Goal: Task Accomplishment & Management: Manage account settings

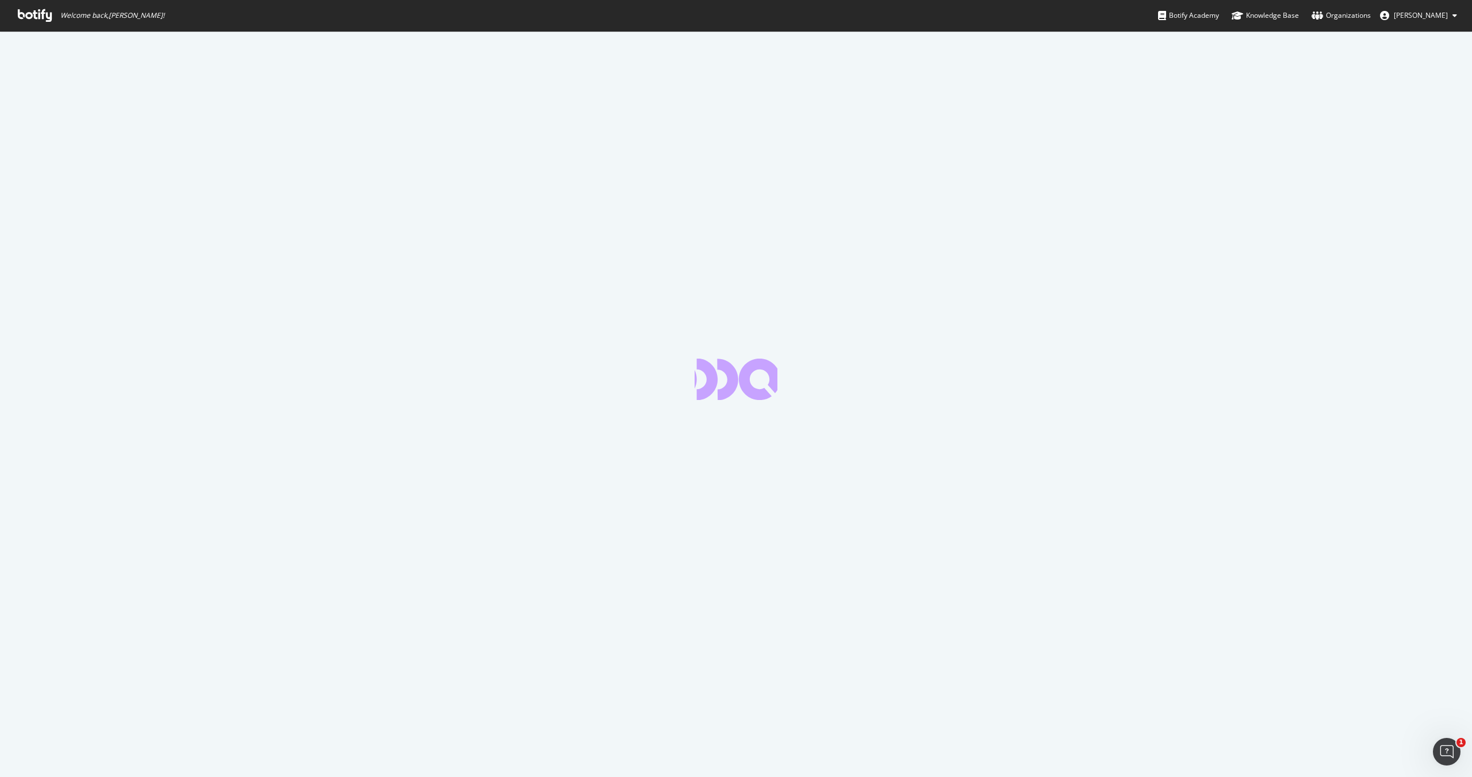
click at [30, 14] on icon at bounding box center [35, 15] width 34 height 13
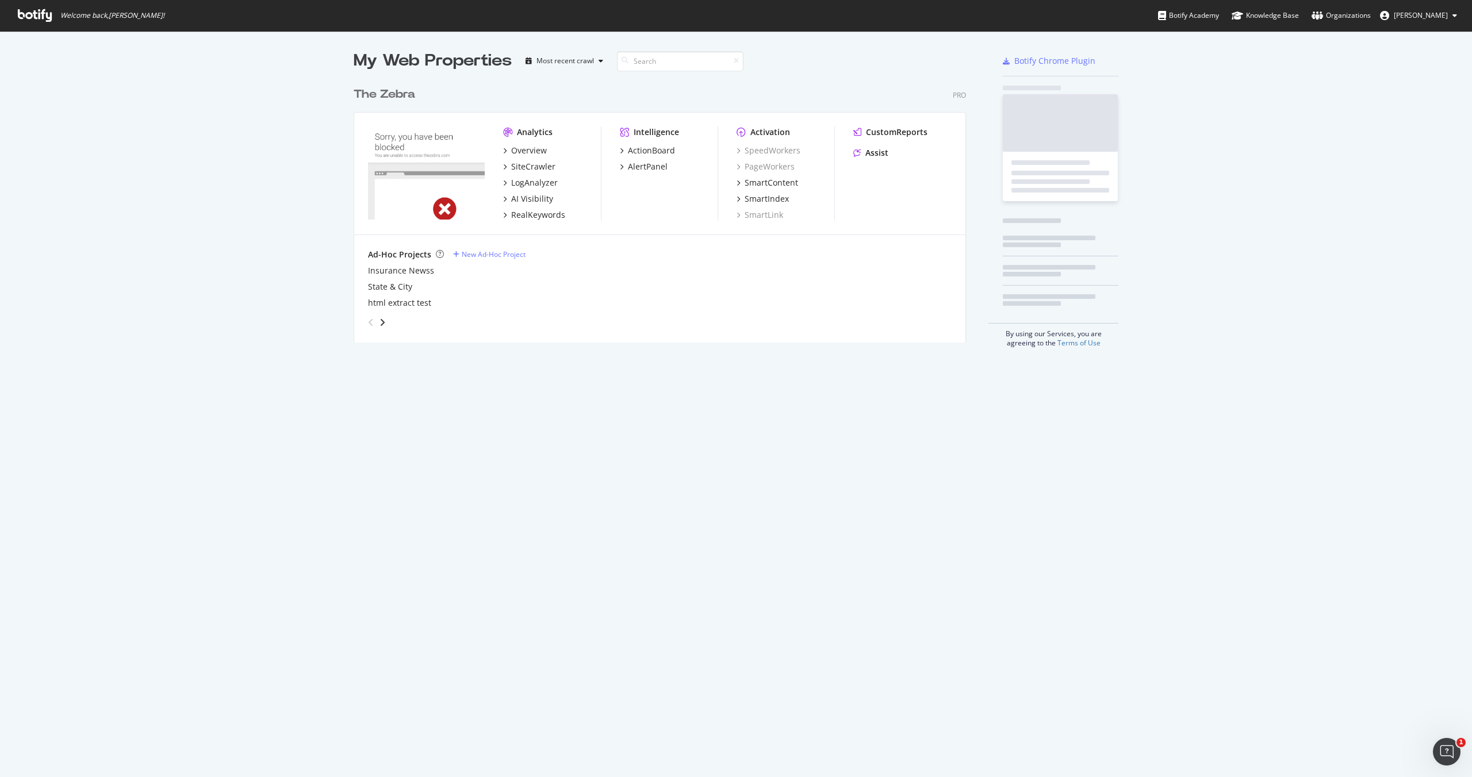
scroll to position [270, 622]
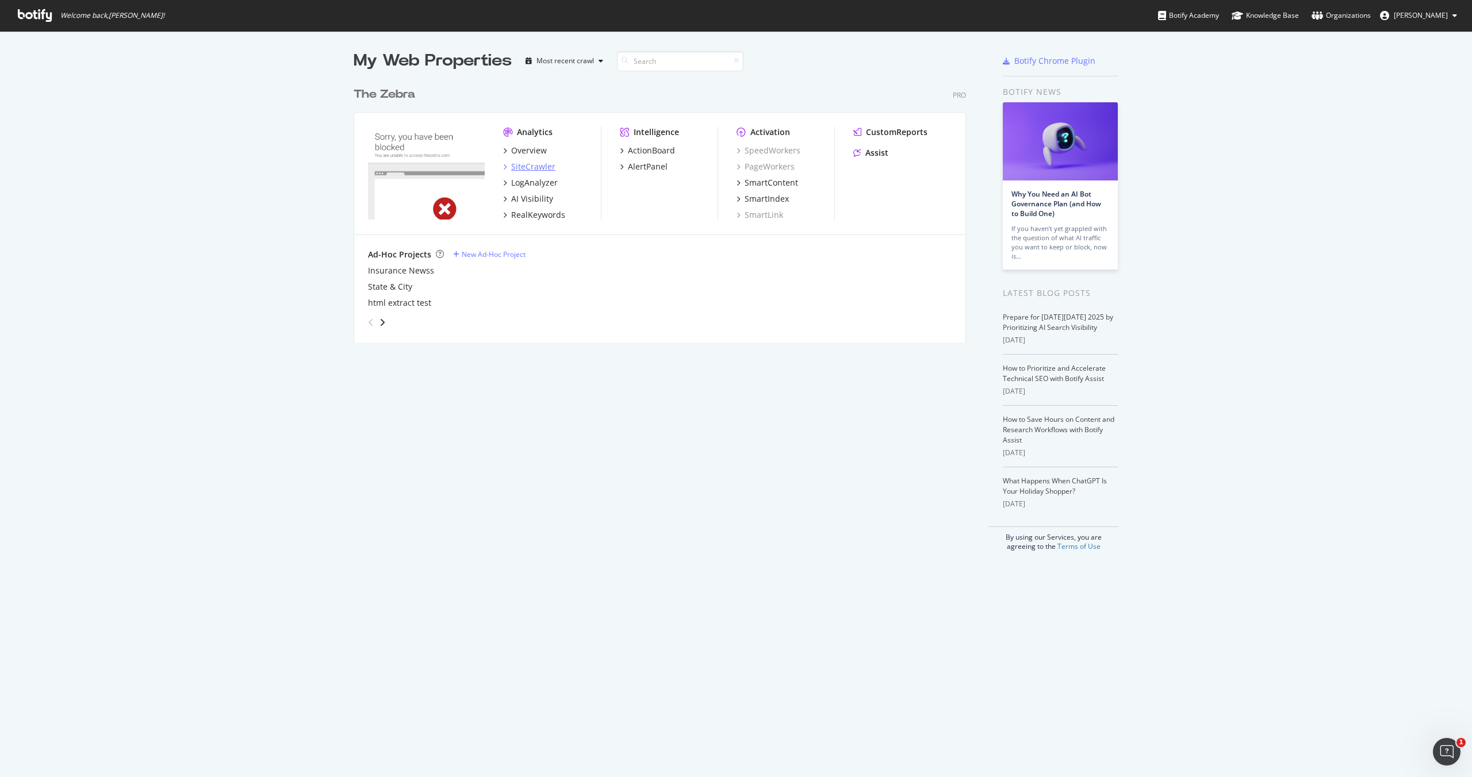
click at [520, 163] on div "SiteCrawler" at bounding box center [533, 166] width 44 height 11
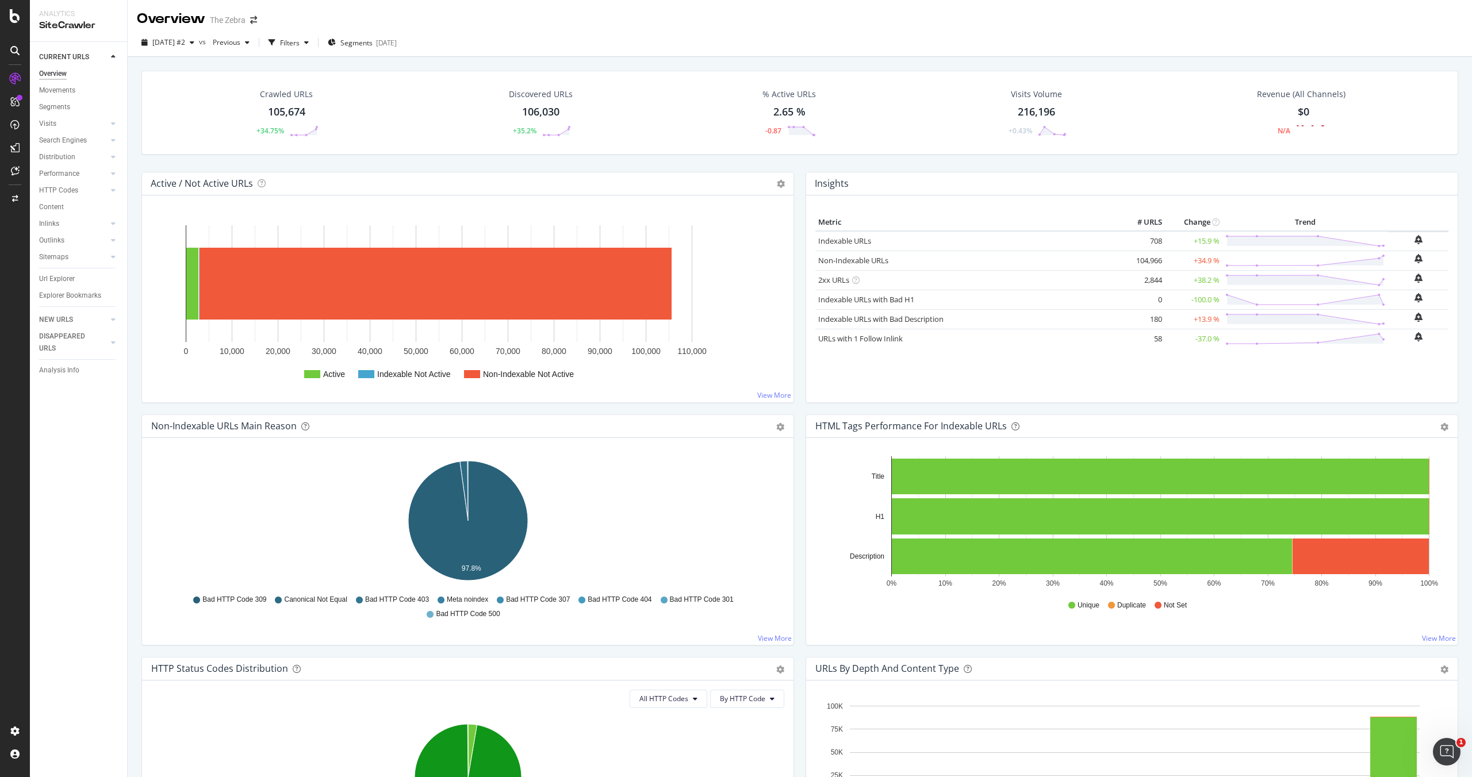
click at [13, 24] on div at bounding box center [15, 388] width 30 height 777
click at [14, 17] on icon at bounding box center [15, 16] width 10 height 14
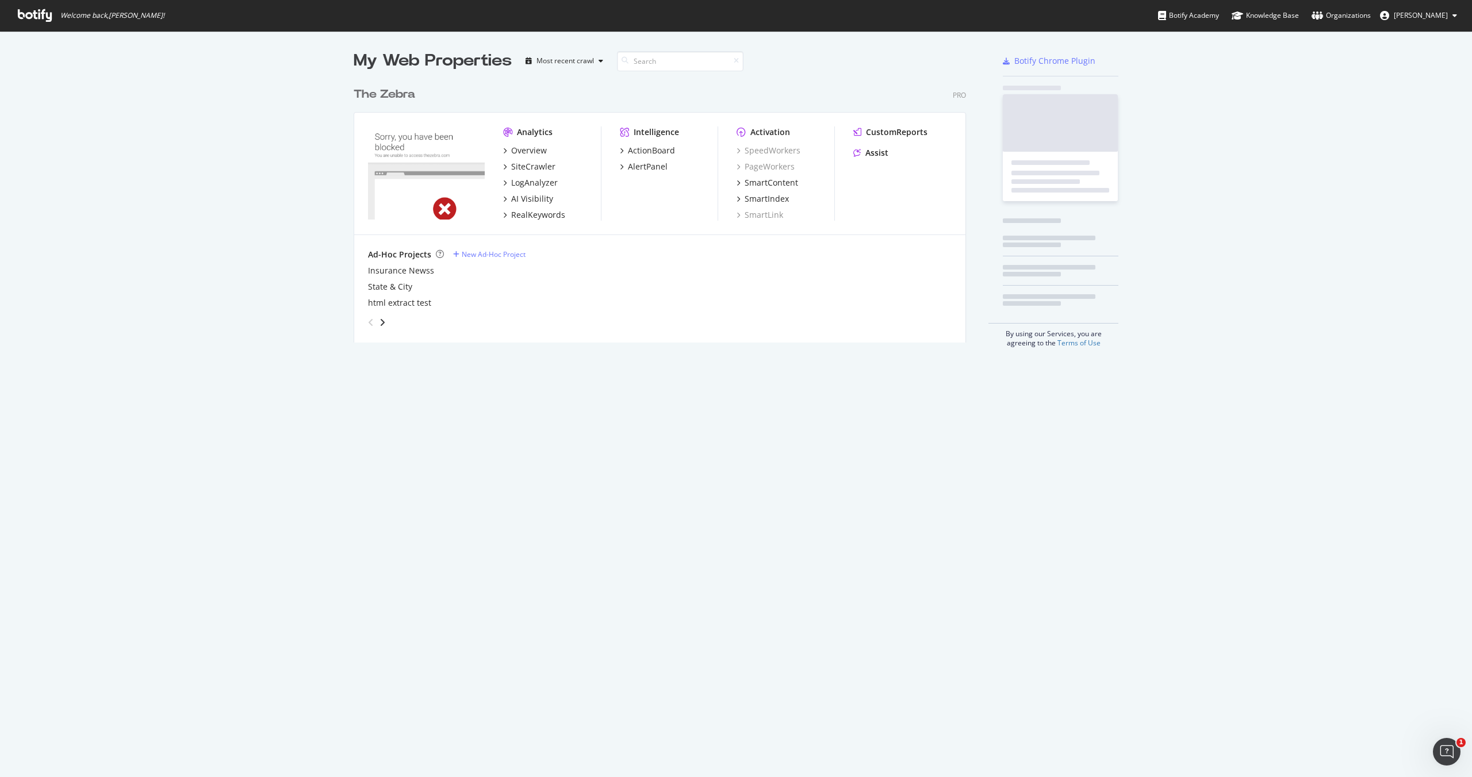
scroll to position [777, 1472]
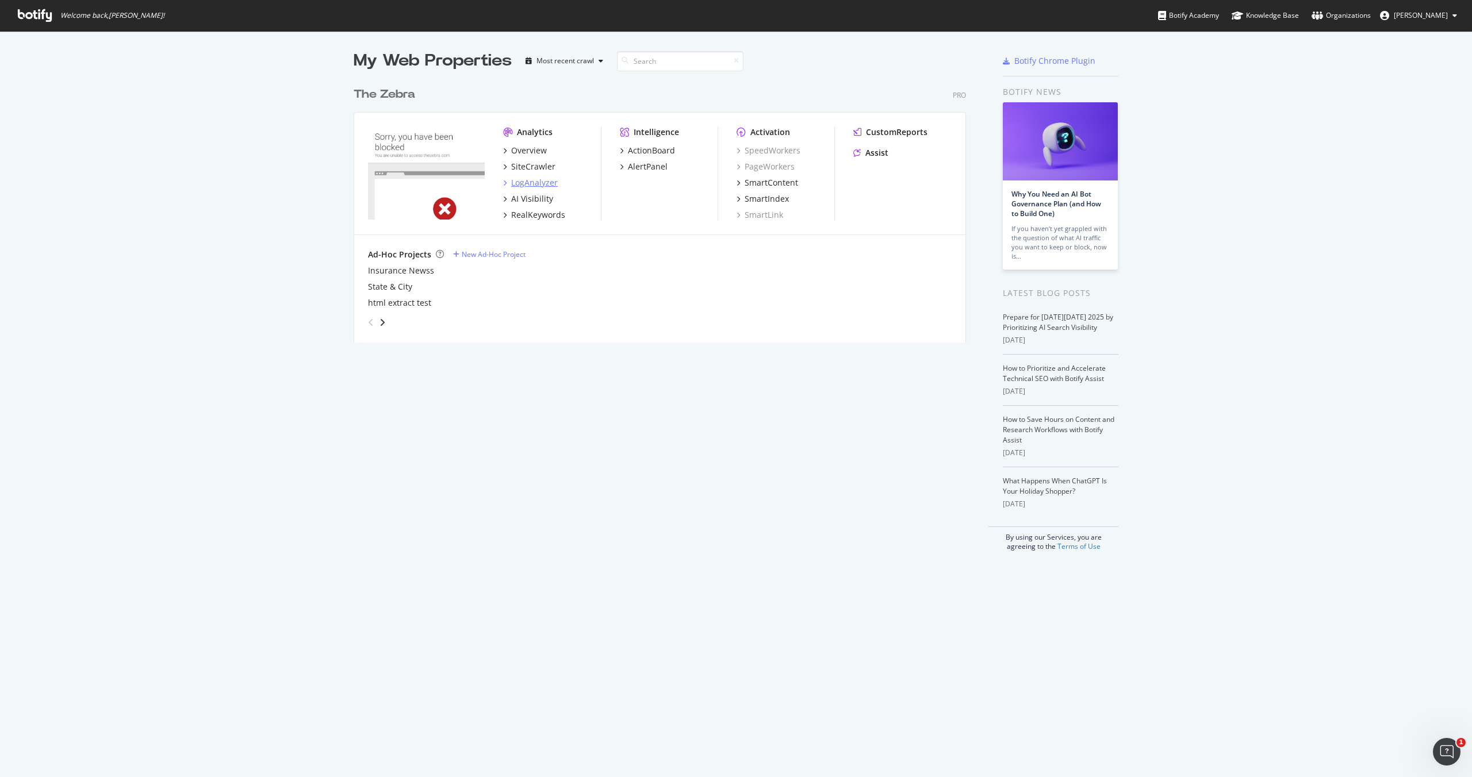
click at [540, 177] on div "LogAnalyzer" at bounding box center [534, 182] width 47 height 11
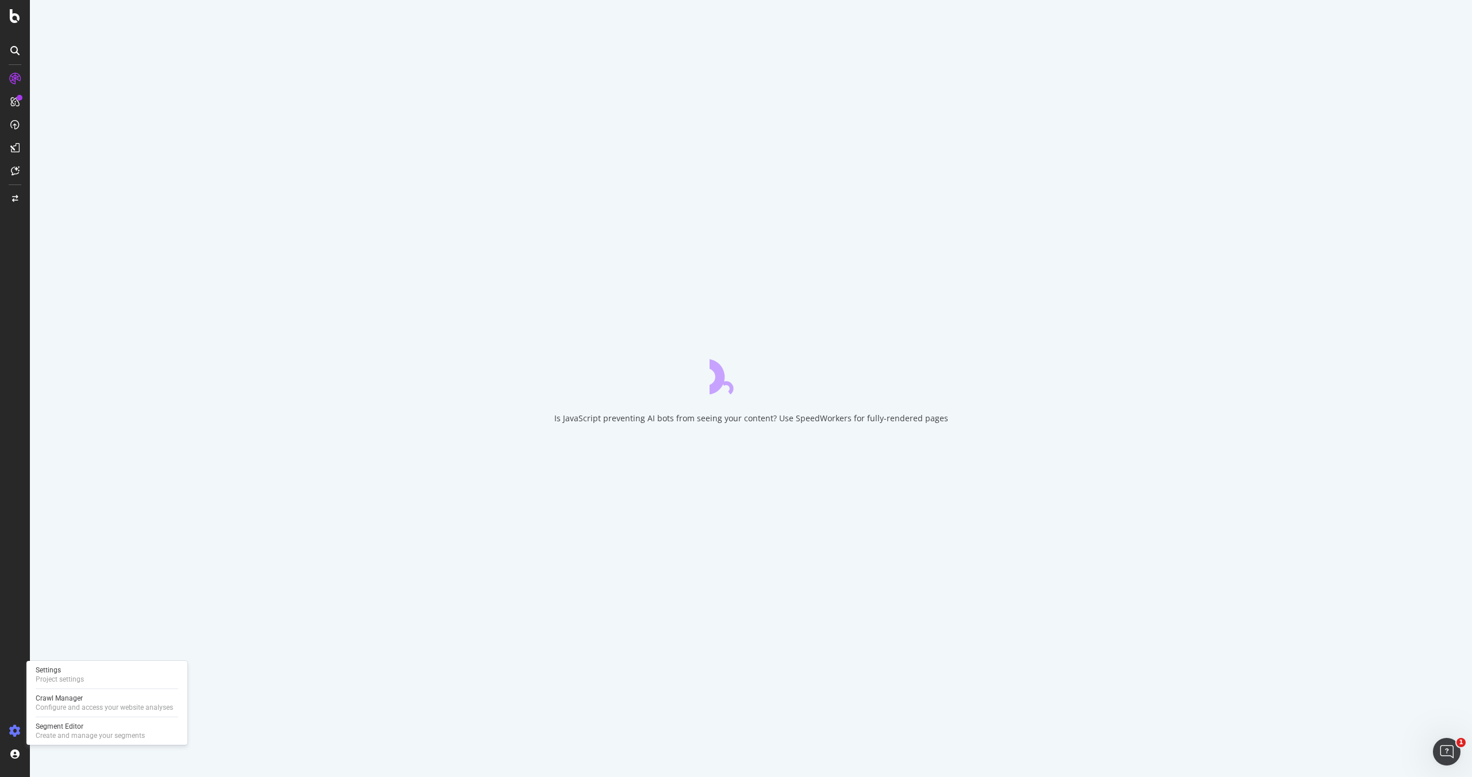
click at [18, 728] on icon at bounding box center [14, 731] width 11 height 11
click at [18, 727] on icon at bounding box center [14, 731] width 11 height 11
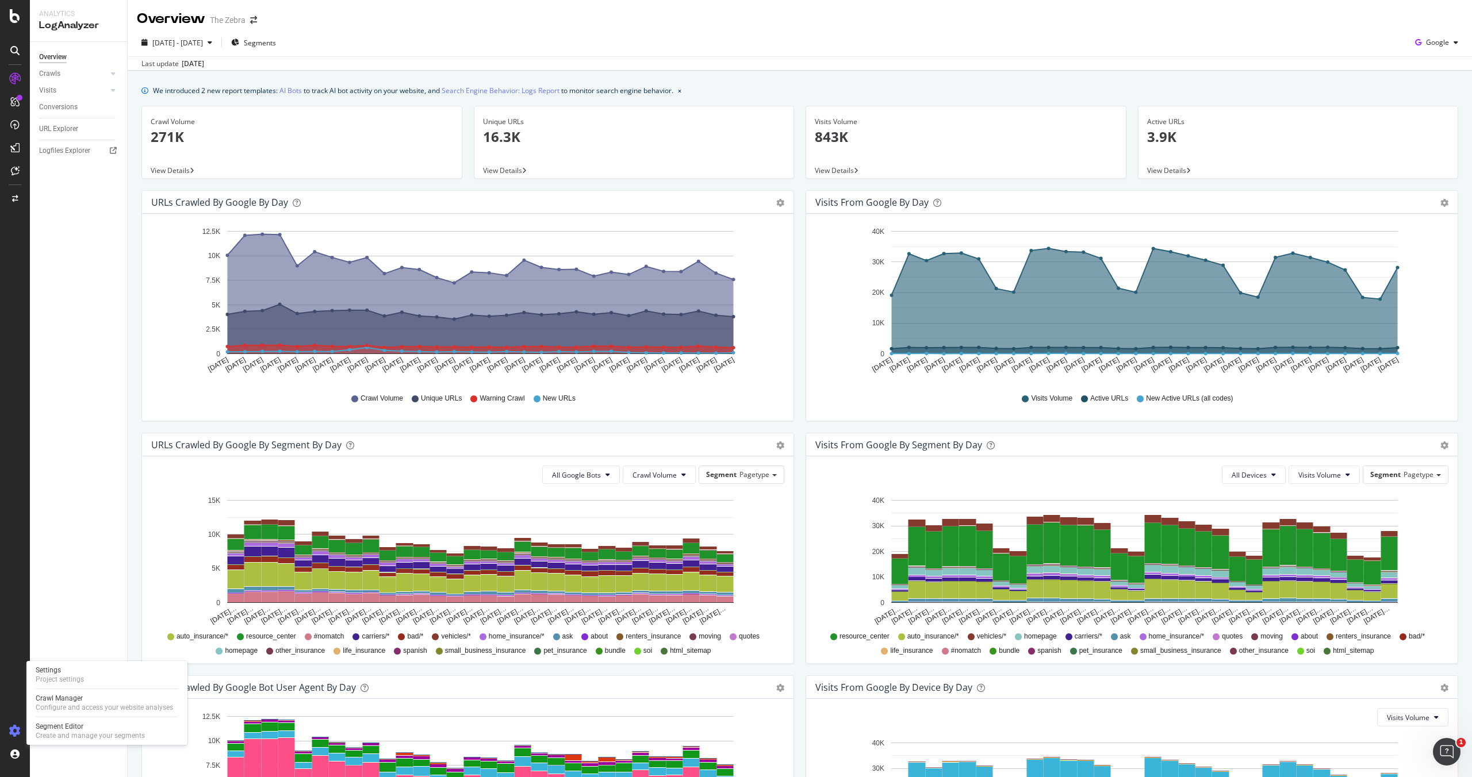
click at [17, 727] on icon at bounding box center [14, 731] width 11 height 11
click at [68, 707] on div "Configure and access your website analyses" at bounding box center [104, 707] width 137 height 9
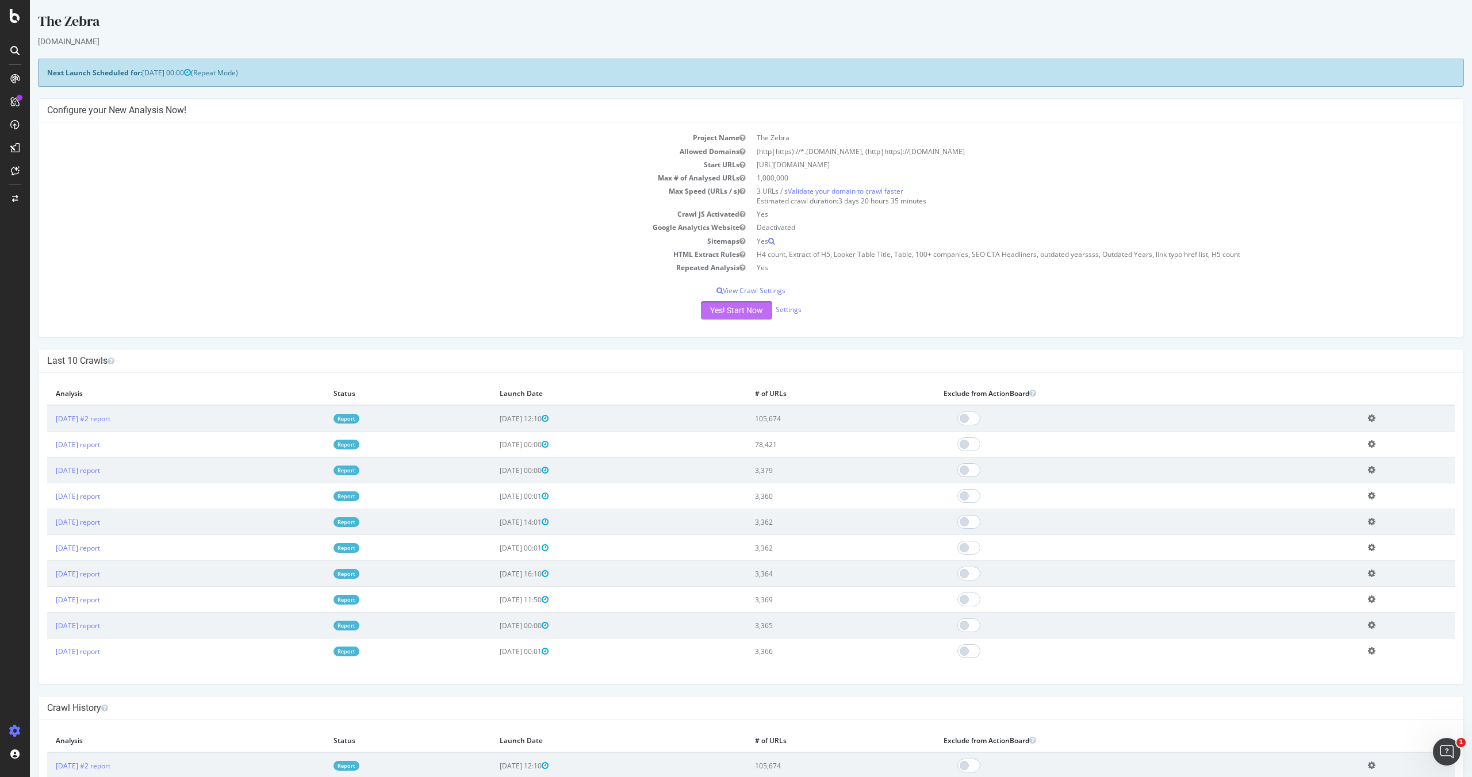
click at [731, 306] on button "Yes! Start Now" at bounding box center [736, 310] width 71 height 18
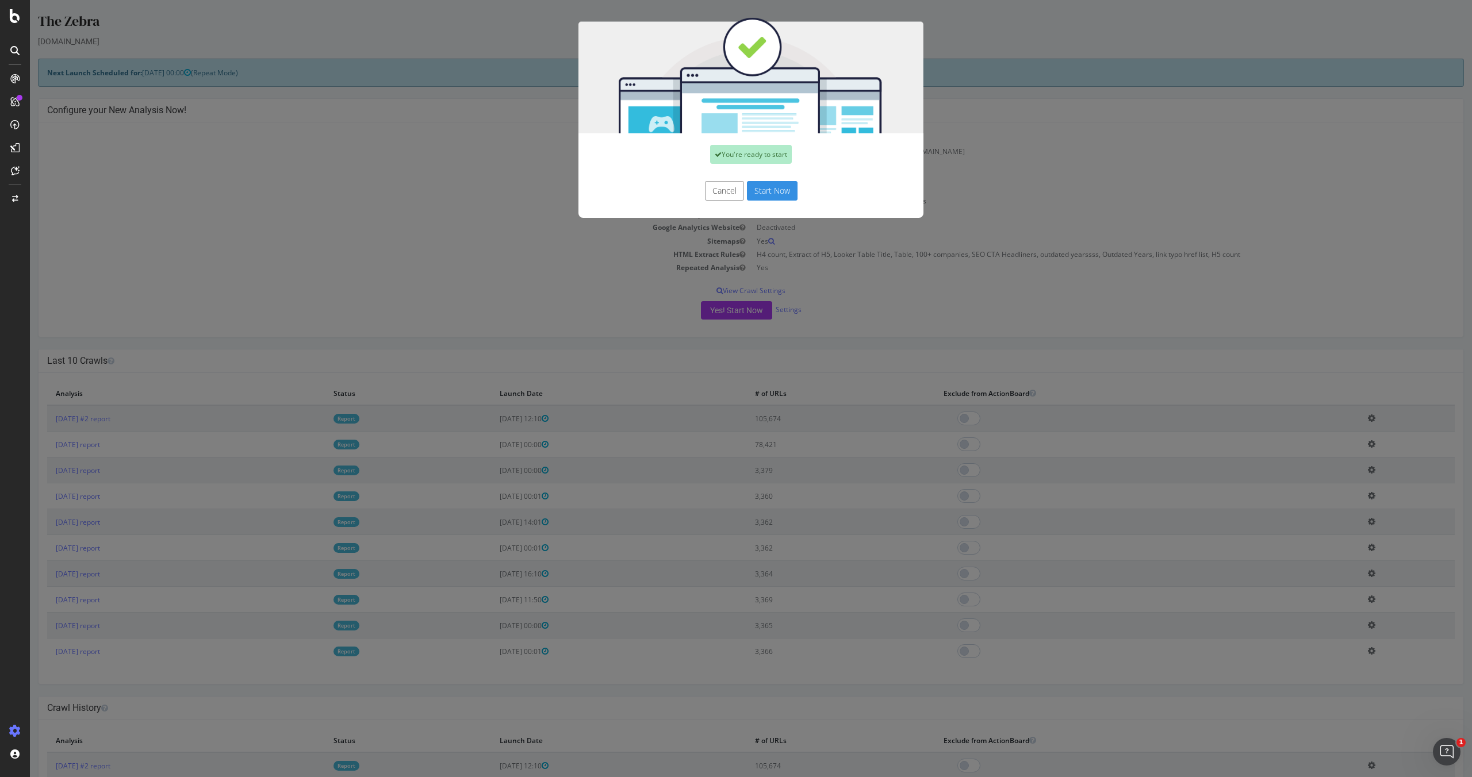
click at [795, 197] on button "Start Now" at bounding box center [772, 191] width 51 height 20
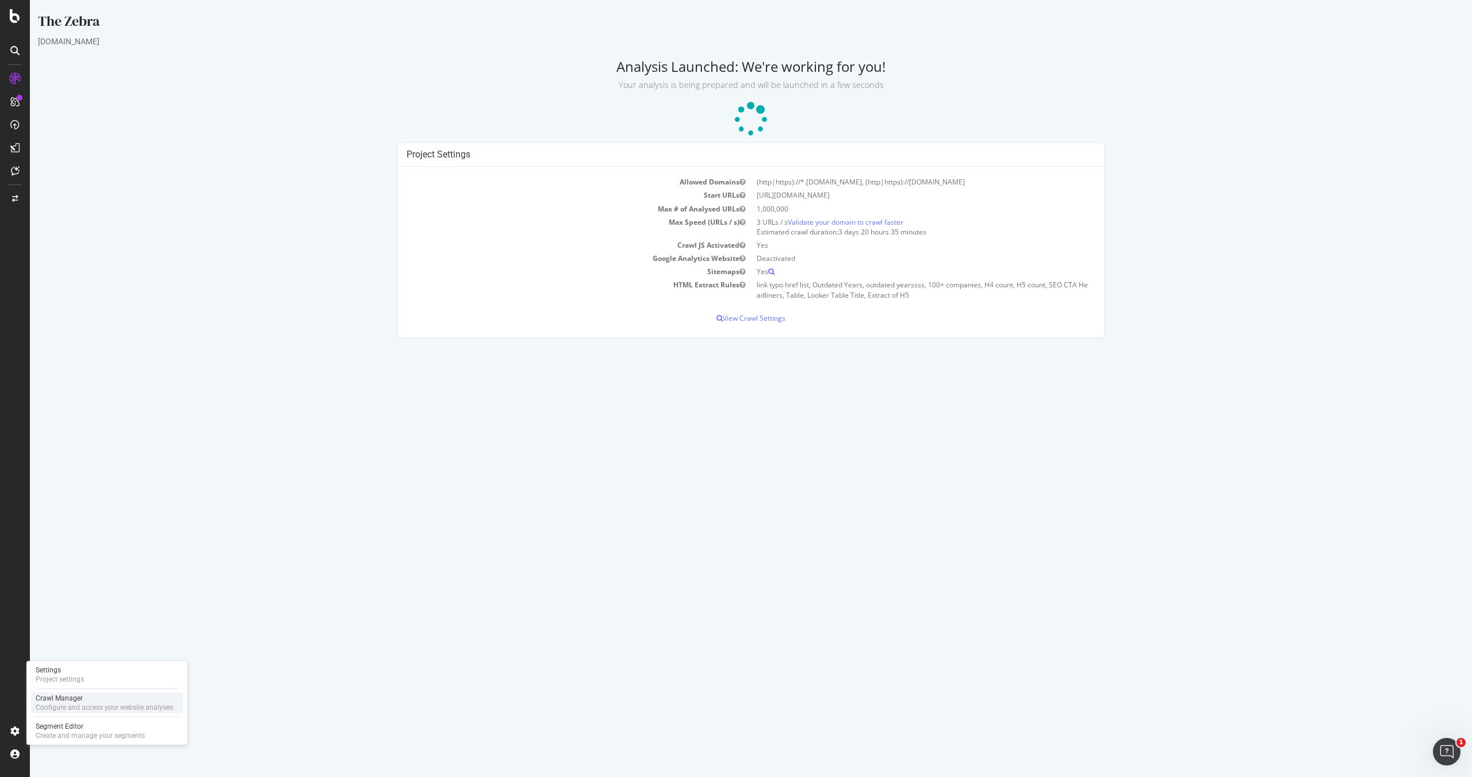
click at [55, 711] on div "Configure and access your website analyses" at bounding box center [104, 707] width 137 height 9
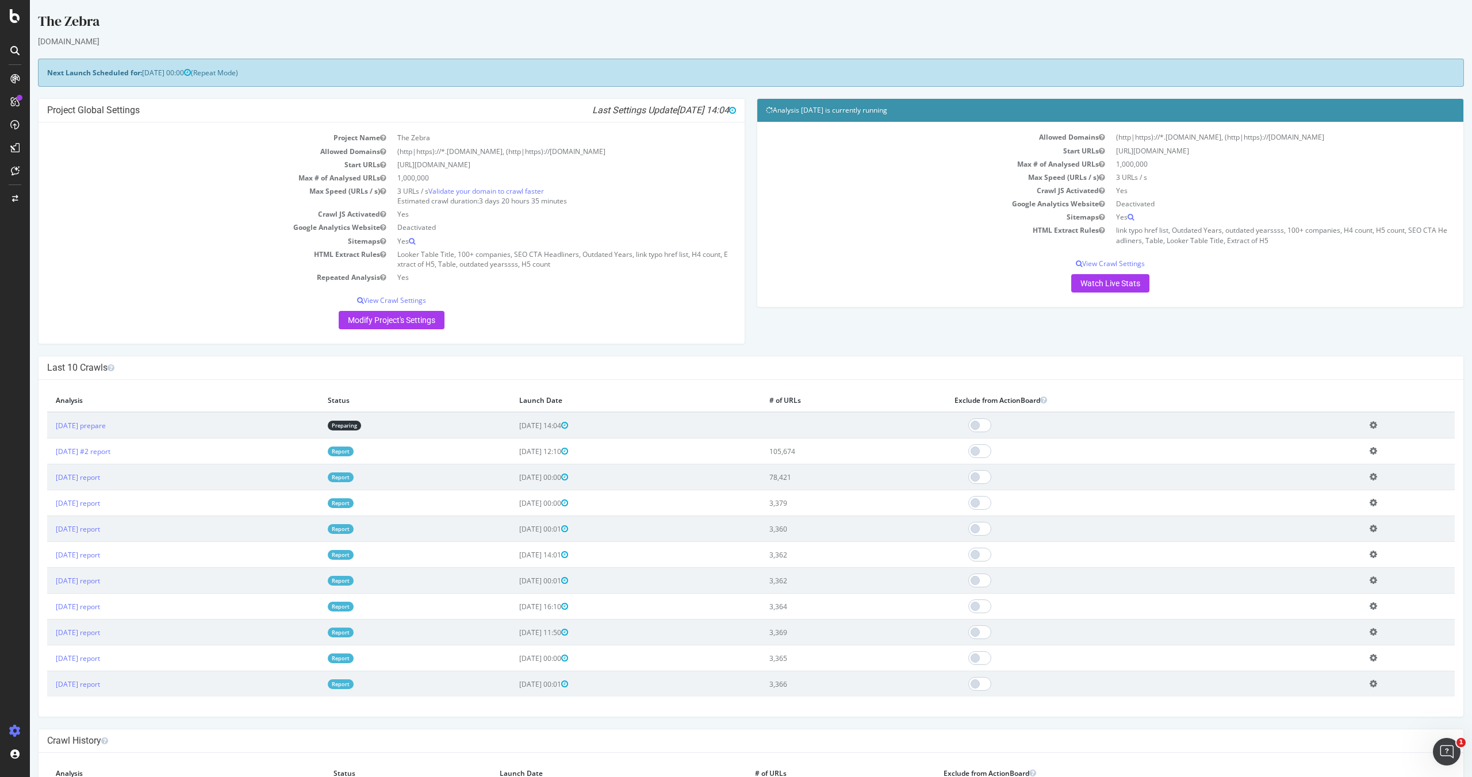
click at [1288, 451] on div at bounding box center [1153, 451] width 398 height 14
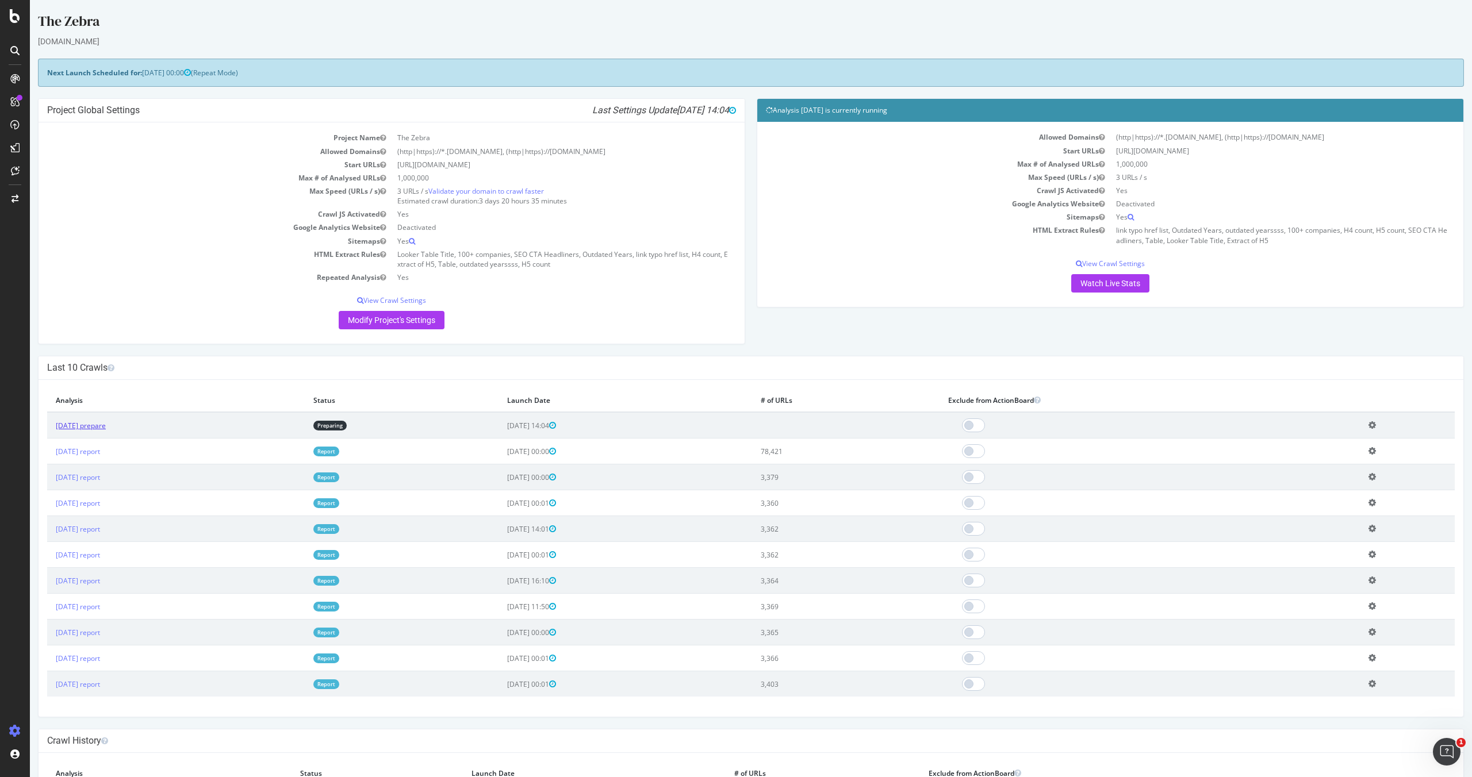
click at [106, 427] on link "[DATE] prepare" at bounding box center [81, 426] width 50 height 10
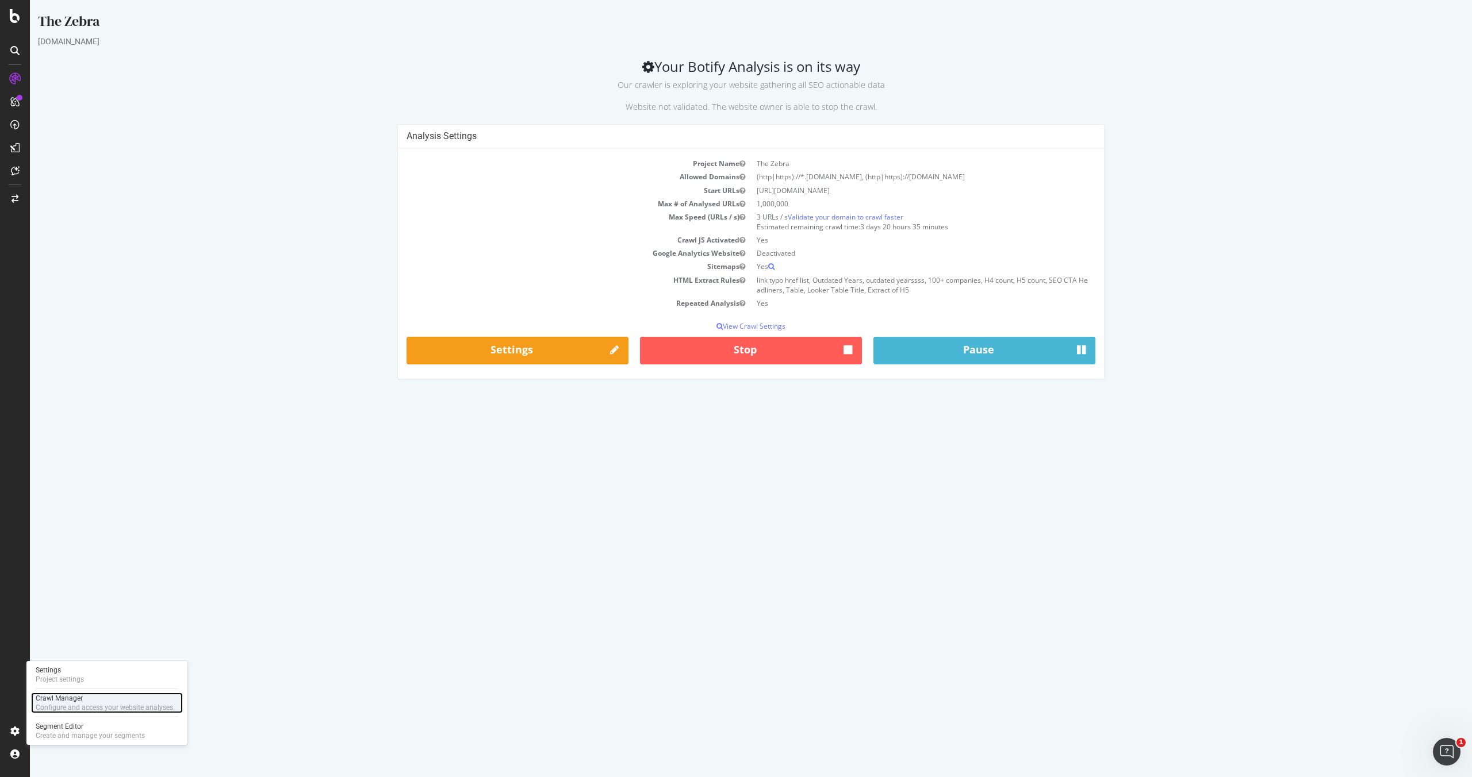
click at [71, 697] on div "Crawl Manager" at bounding box center [104, 698] width 137 height 9
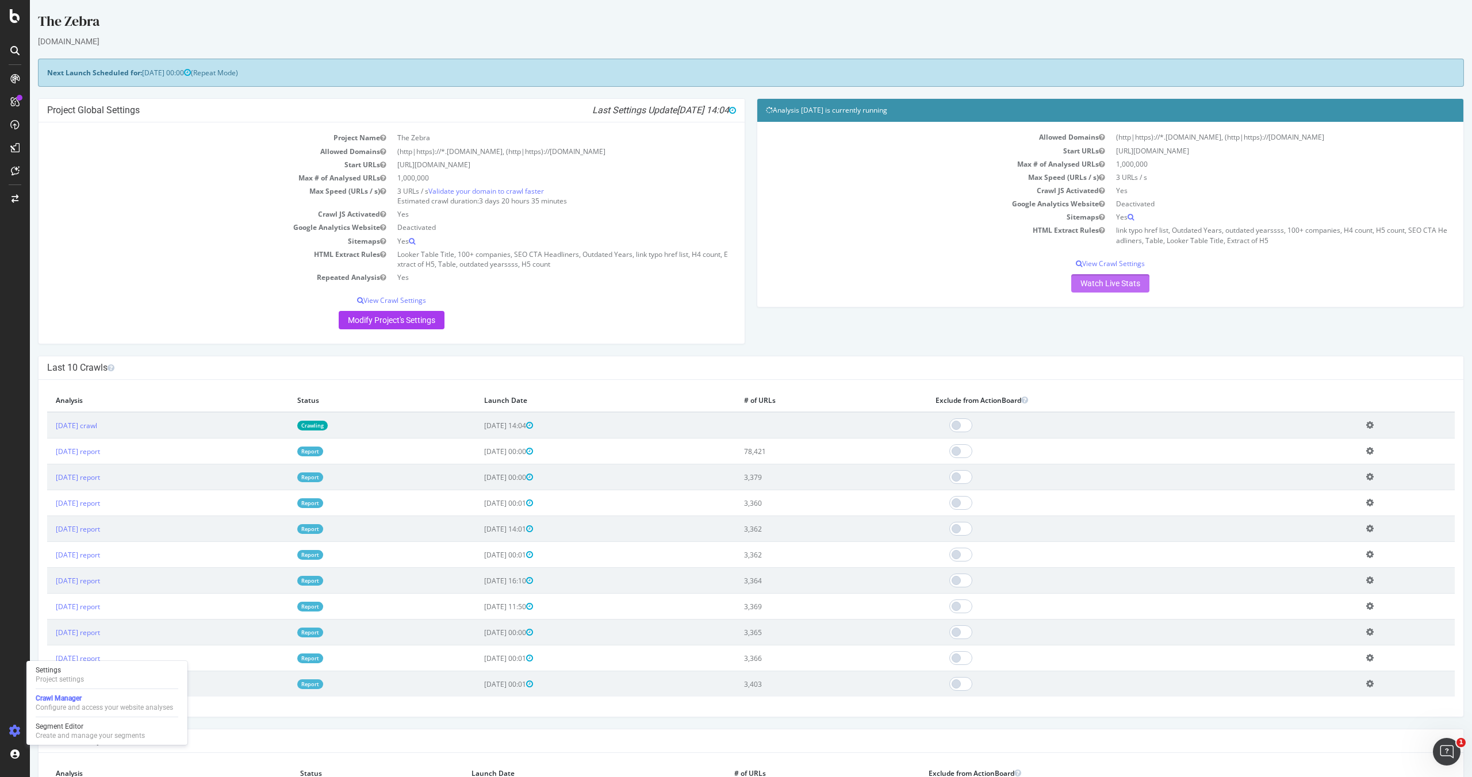
click at [1084, 283] on link "Watch Live Stats" at bounding box center [1110, 283] width 78 height 18
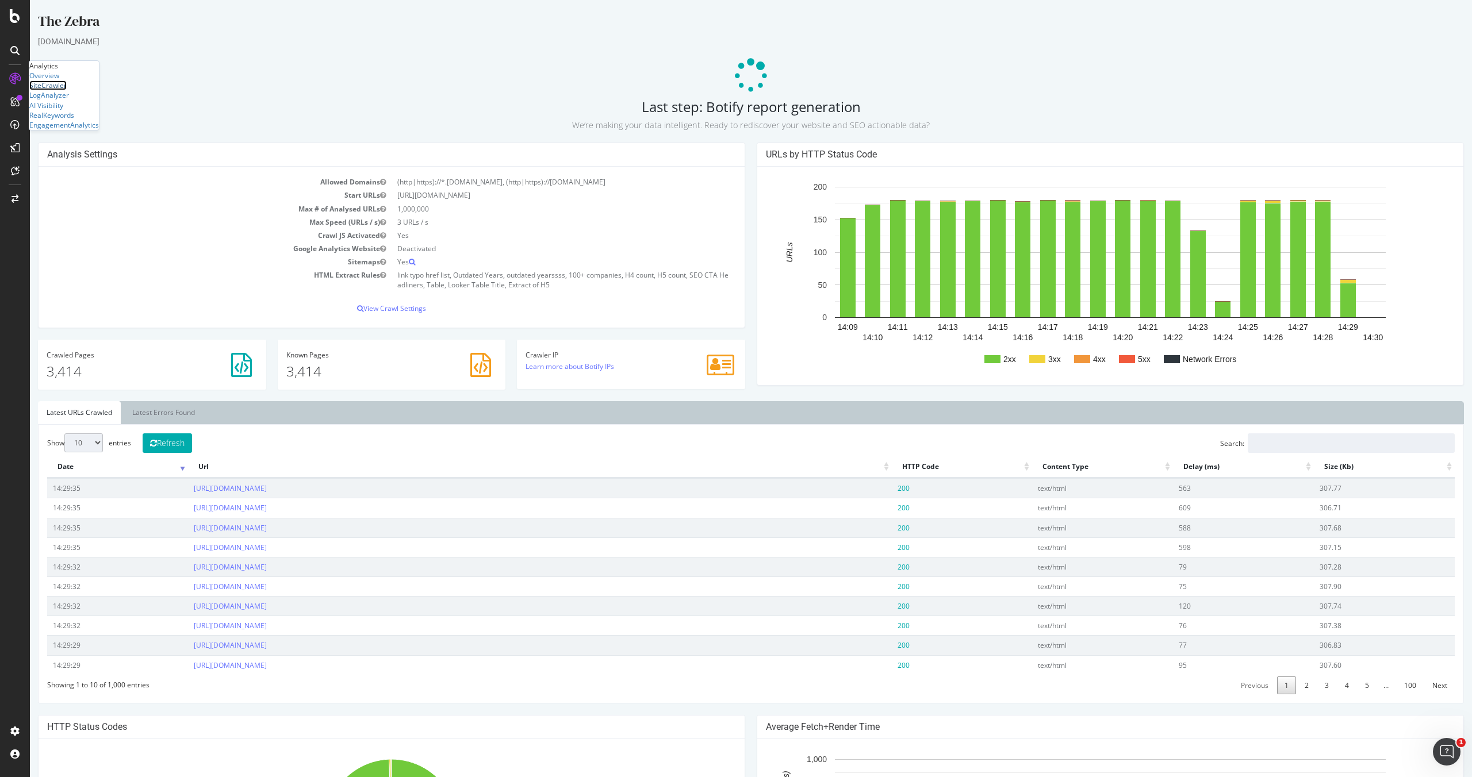
click at [57, 90] on div "SiteCrawler" at bounding box center [47, 85] width 37 height 10
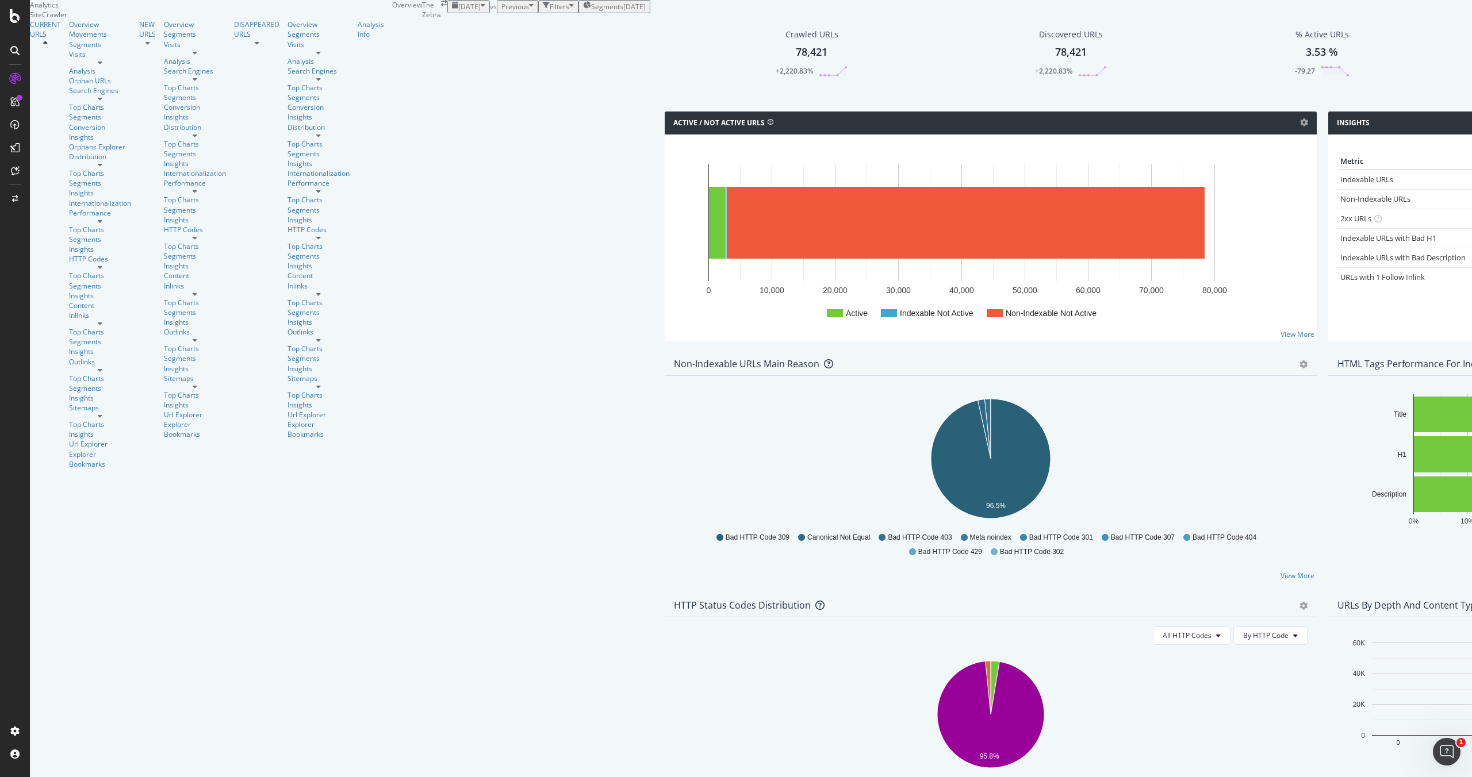
click at [447, 13] on button "2025 Oct. 10th" at bounding box center [468, 6] width 43 height 13
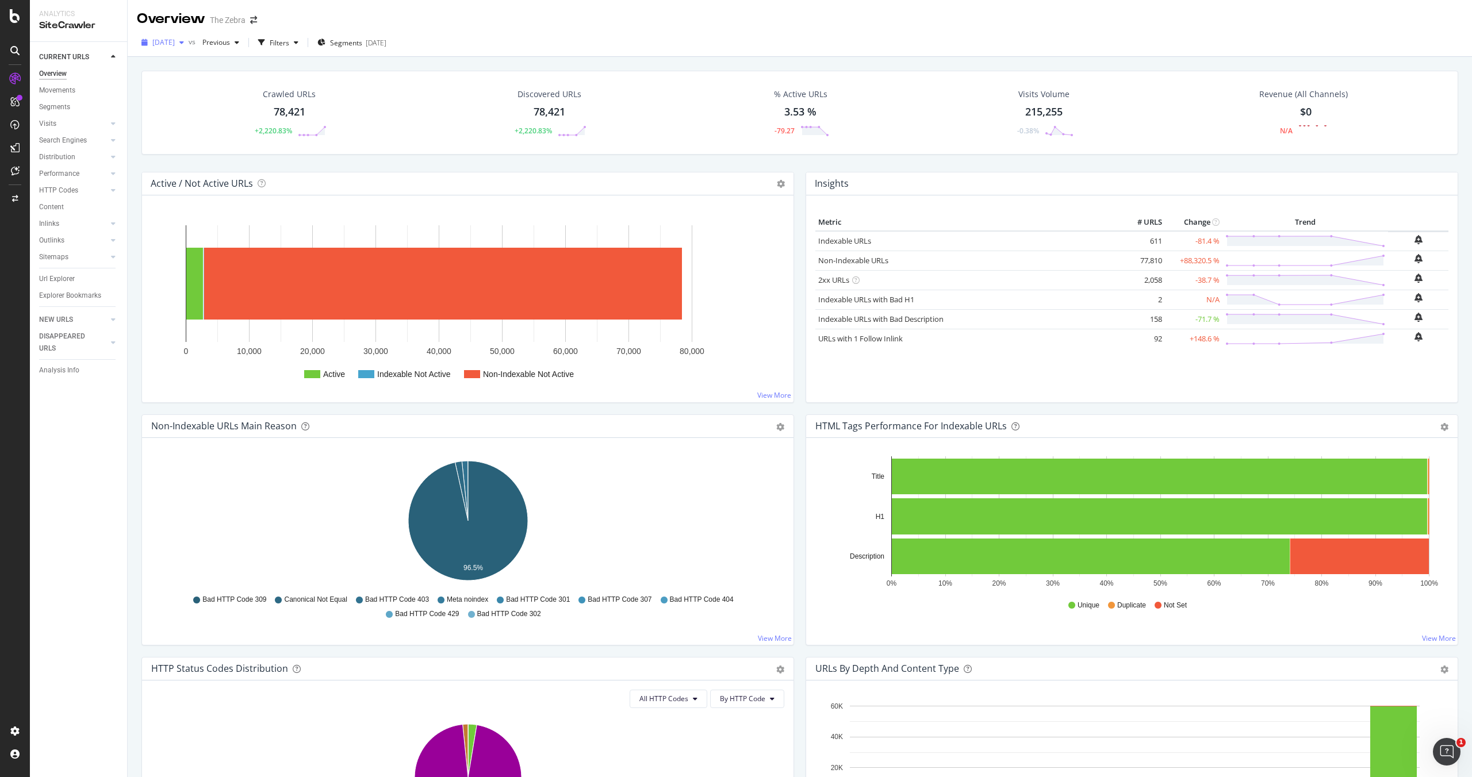
click at [175, 40] on span "2025 Oct. 10th" at bounding box center [163, 42] width 22 height 10
click at [62, 683] on div "Project settings" at bounding box center [60, 679] width 48 height 9
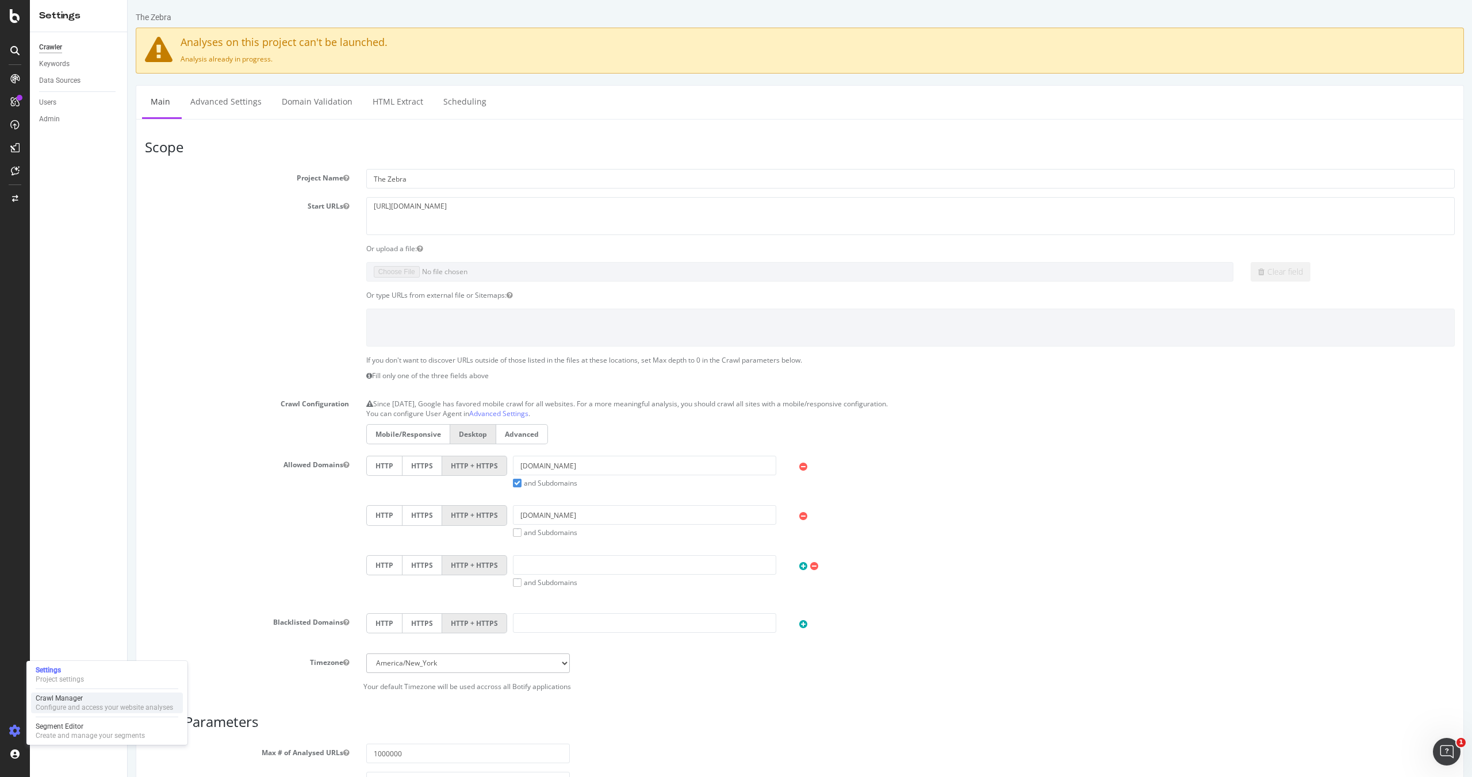
click at [71, 700] on div "Crawl Manager" at bounding box center [104, 698] width 137 height 9
